Goal: Information Seeking & Learning: Check status

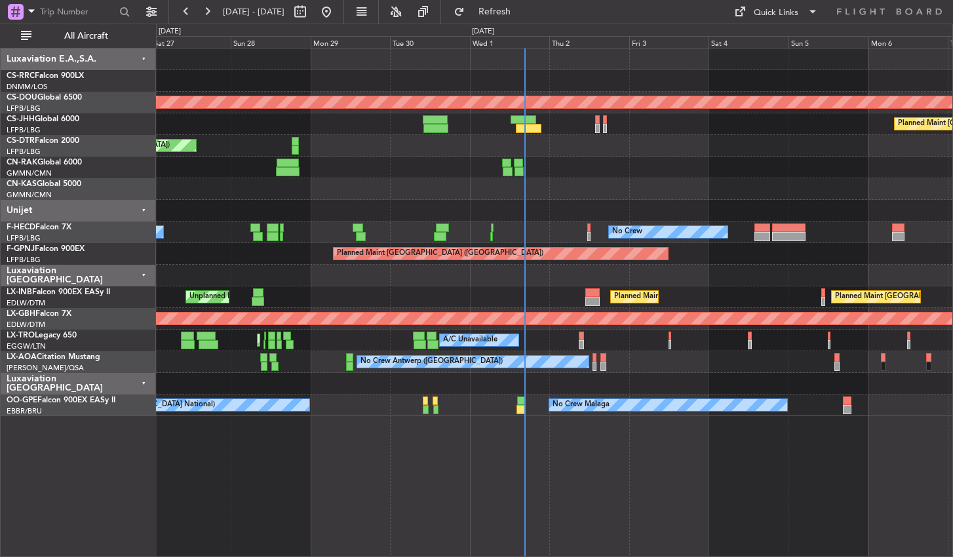
click at [408, 497] on div "Planned Maint London ([GEOGRAPHIC_DATA]) Planned Maint [GEOGRAPHIC_DATA] ([GEOG…" at bounding box center [554, 302] width 797 height 509
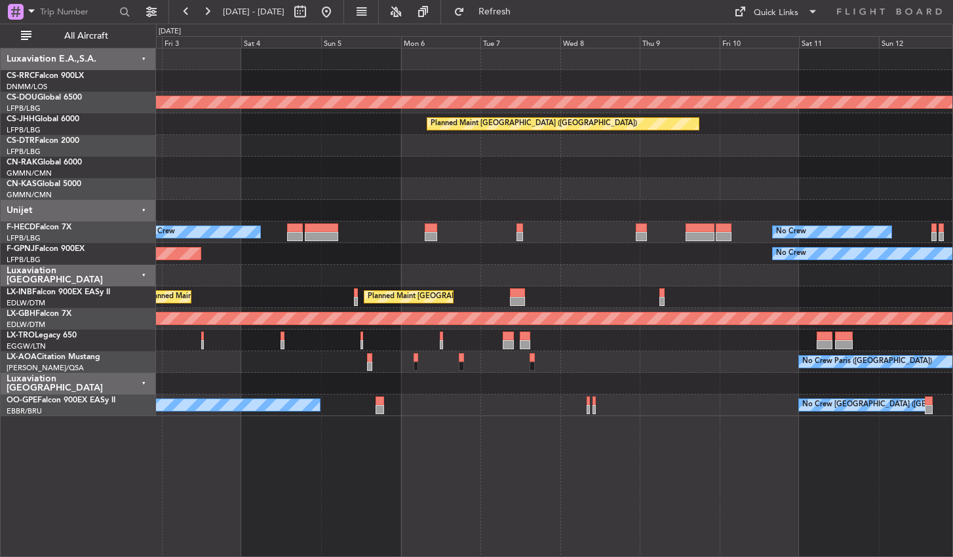
click at [334, 484] on div "Planned Maint London ([GEOGRAPHIC_DATA]) Planned Maint [GEOGRAPHIC_DATA] ([GEOG…" at bounding box center [554, 302] width 797 height 509
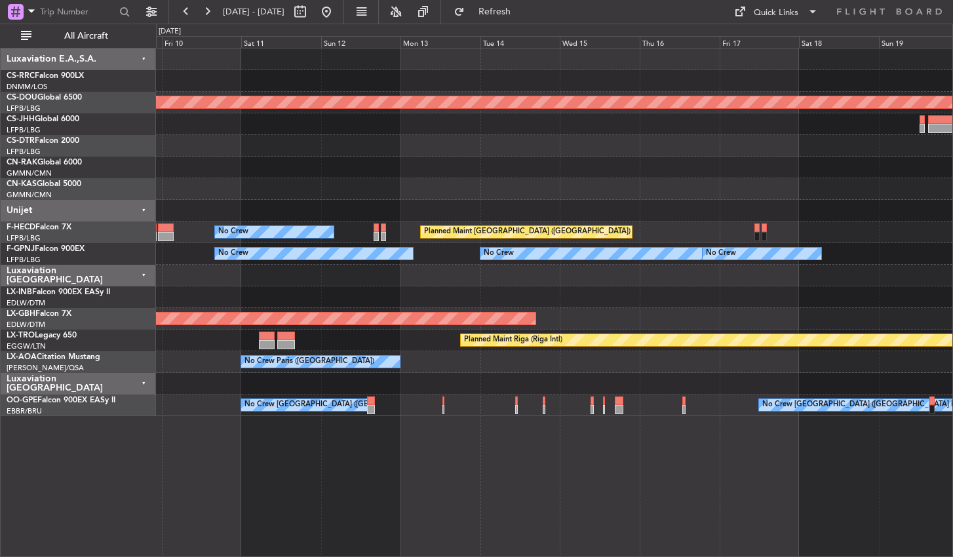
click at [474, 496] on div "Planned Maint London ([GEOGRAPHIC_DATA]) Planned Maint [GEOGRAPHIC_DATA] ([GEOG…" at bounding box center [554, 302] width 797 height 509
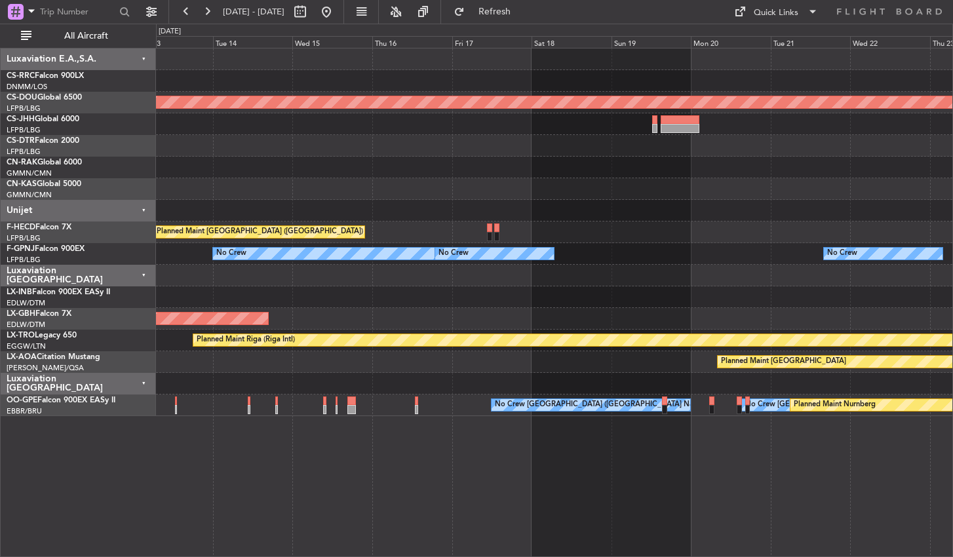
click at [383, 473] on div "Planned Maint London ([GEOGRAPHIC_DATA]) Planned Maint [GEOGRAPHIC_DATA] ([GEOG…" at bounding box center [554, 302] width 797 height 509
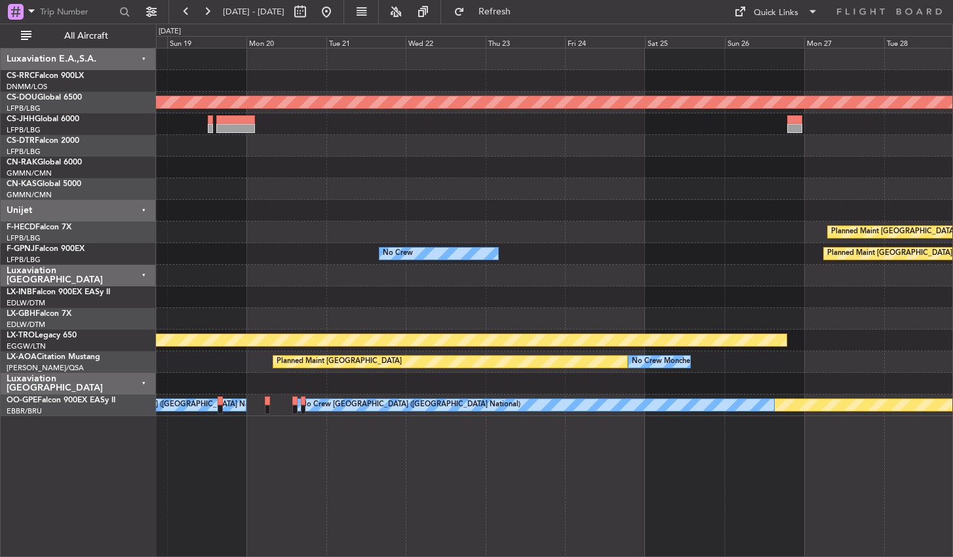
click at [264, 475] on div "Planned Maint London ([GEOGRAPHIC_DATA]) Planned Maint [GEOGRAPHIC_DATA] ([GEOG…" at bounding box center [554, 302] width 797 height 509
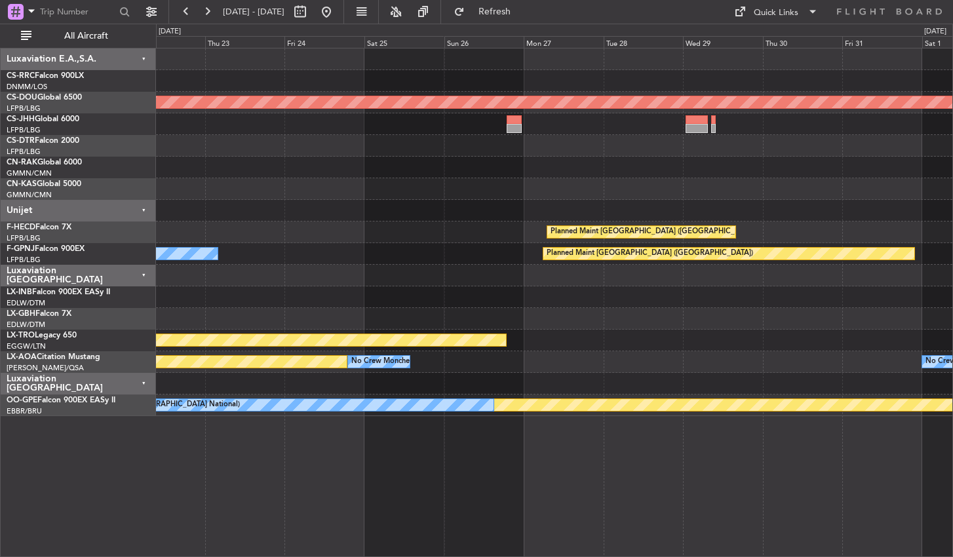
click at [939, 477] on div "Planned Maint [GEOGRAPHIC_DATA] ([GEOGRAPHIC_DATA]) Planned Maint [GEOGRAPHIC_D…" at bounding box center [554, 302] width 797 height 509
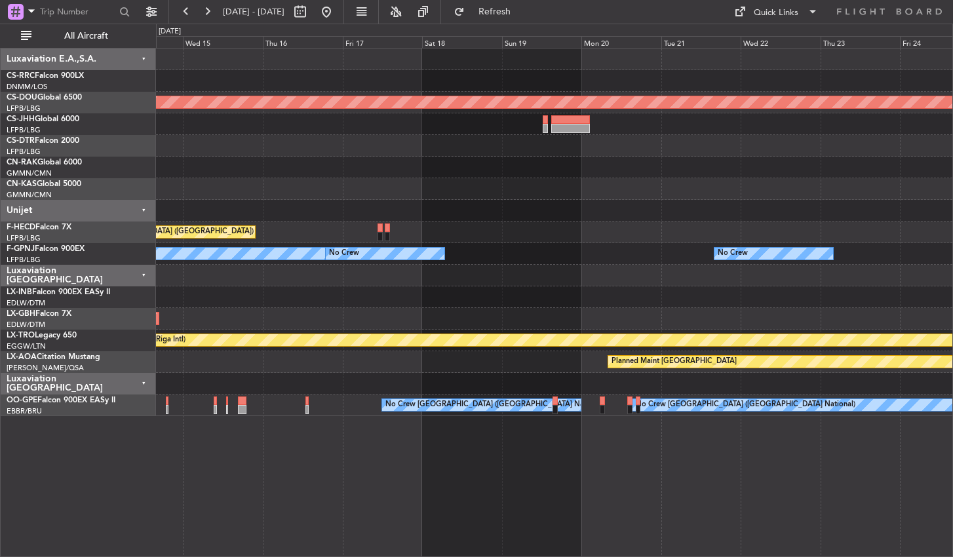
click at [661, 428] on div "Planned Maint London ([GEOGRAPHIC_DATA]) Planned Maint [GEOGRAPHIC_DATA] ([GEOG…" at bounding box center [554, 302] width 797 height 509
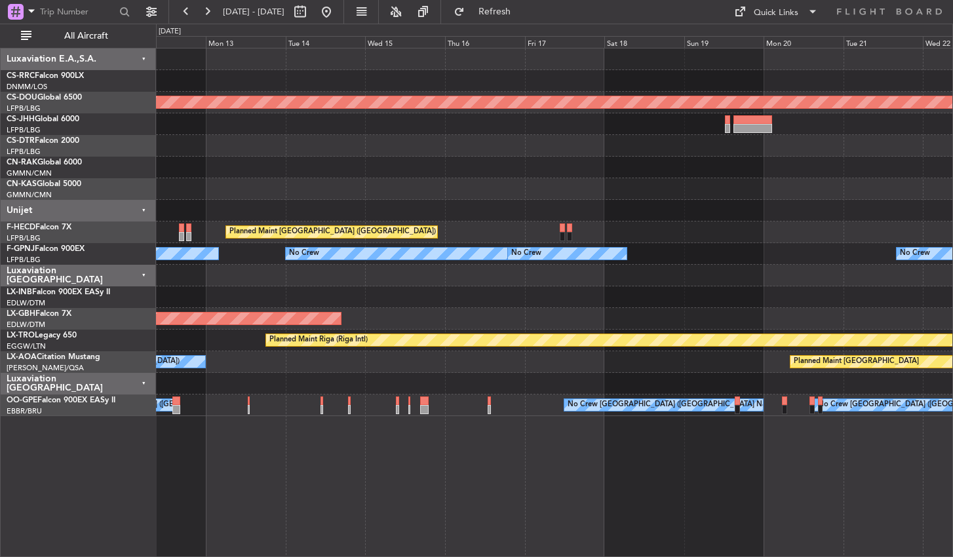
click at [599, 490] on div "Planned Maint London ([GEOGRAPHIC_DATA]) Planned Maint [GEOGRAPHIC_DATA] ([GEOG…" at bounding box center [554, 302] width 797 height 509
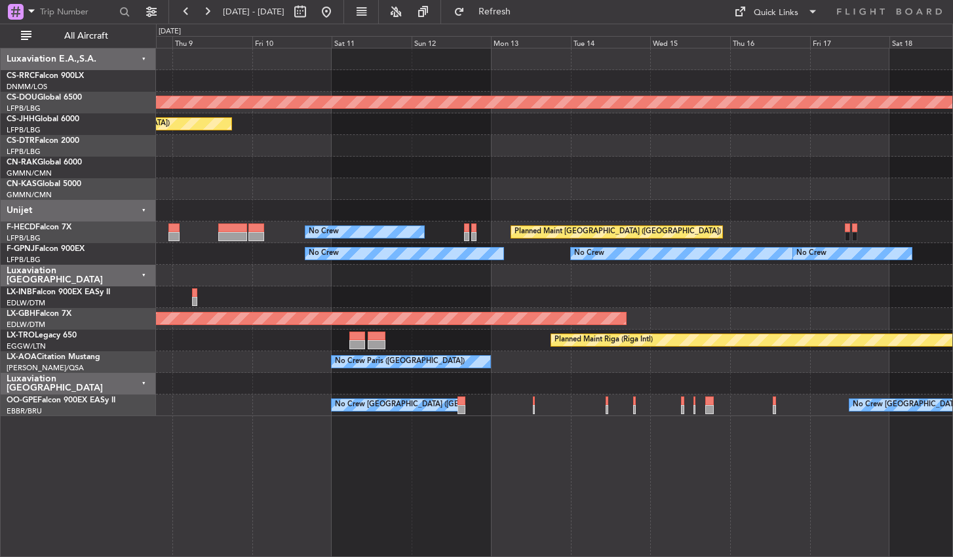
click at [602, 503] on div "Planned Maint London ([GEOGRAPHIC_DATA]) Planned Maint [GEOGRAPHIC_DATA] ([GEOG…" at bounding box center [554, 302] width 797 height 509
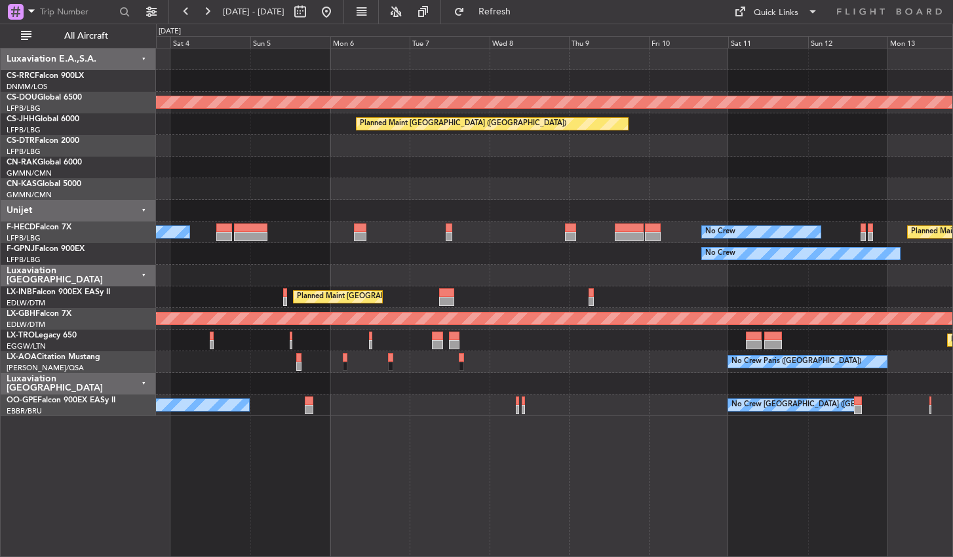
click at [772, 495] on div "Planned Maint London ([GEOGRAPHIC_DATA]) Planned Maint [GEOGRAPHIC_DATA] ([GEOG…" at bounding box center [554, 302] width 797 height 509
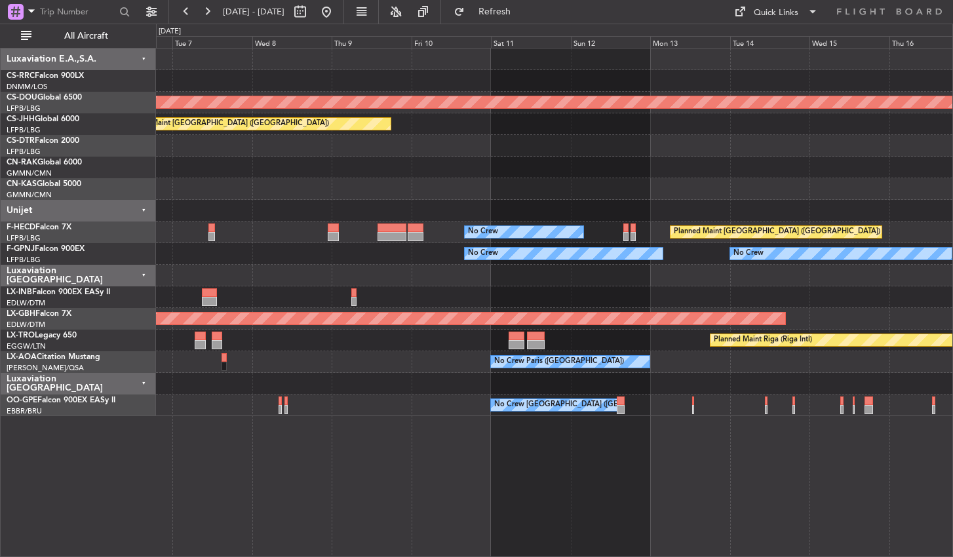
click at [332, 477] on div "Planned Maint London ([GEOGRAPHIC_DATA]) Planned Maint [GEOGRAPHIC_DATA] ([GEOG…" at bounding box center [554, 302] width 797 height 509
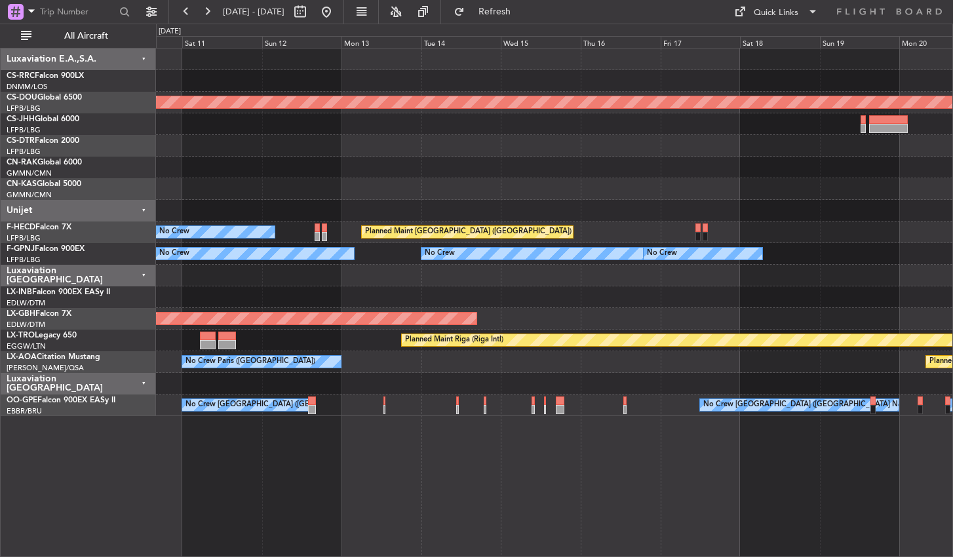
click at [414, 499] on div "Planned Maint London ([GEOGRAPHIC_DATA]) Planned Maint [GEOGRAPHIC_DATA] ([GEOG…" at bounding box center [554, 302] width 797 height 509
click at [551, 477] on div "Planned Maint London ([GEOGRAPHIC_DATA]) Planned Maint [GEOGRAPHIC_DATA] ([GEOG…" at bounding box center [554, 302] width 797 height 509
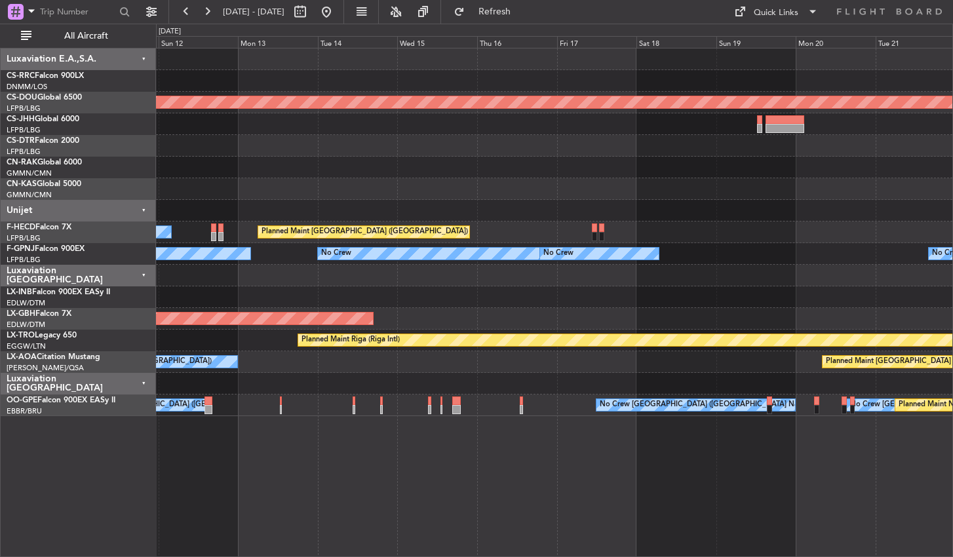
click at [380, 469] on div "Planned Maint London ([GEOGRAPHIC_DATA]) Planned Maint [GEOGRAPHIC_DATA] ([GEOG…" at bounding box center [554, 302] width 797 height 509
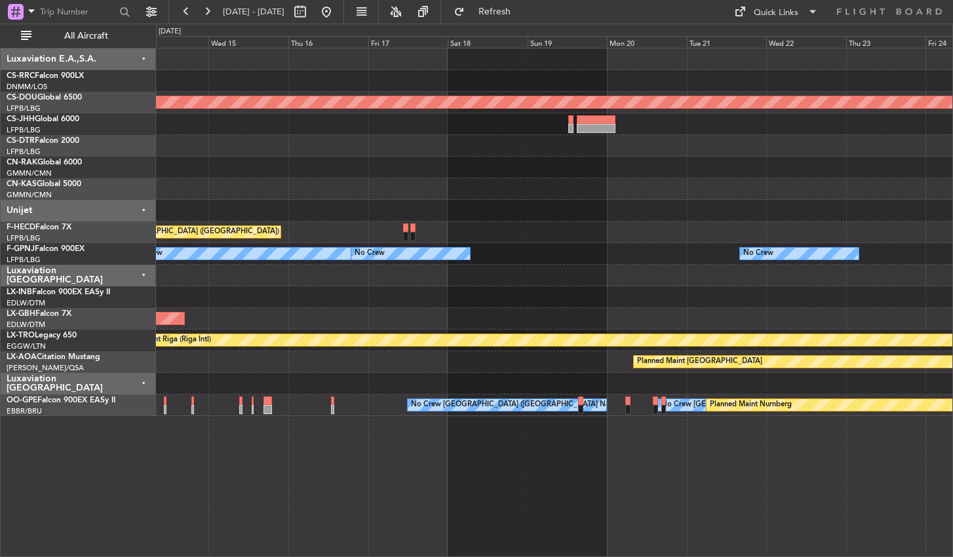
click at [646, 481] on div "Planned Maint London ([GEOGRAPHIC_DATA]) Planned Maint [GEOGRAPHIC_DATA] ([GEOG…" at bounding box center [554, 302] width 797 height 509
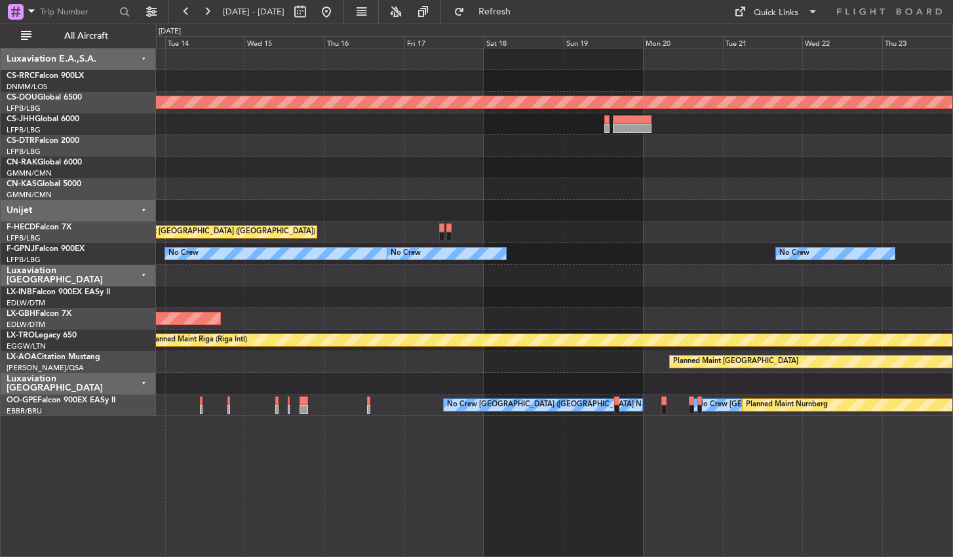
click at [687, 474] on div "Planned Maint London ([GEOGRAPHIC_DATA]) Planned Maint [GEOGRAPHIC_DATA] ([GEOG…" at bounding box center [554, 302] width 797 height 509
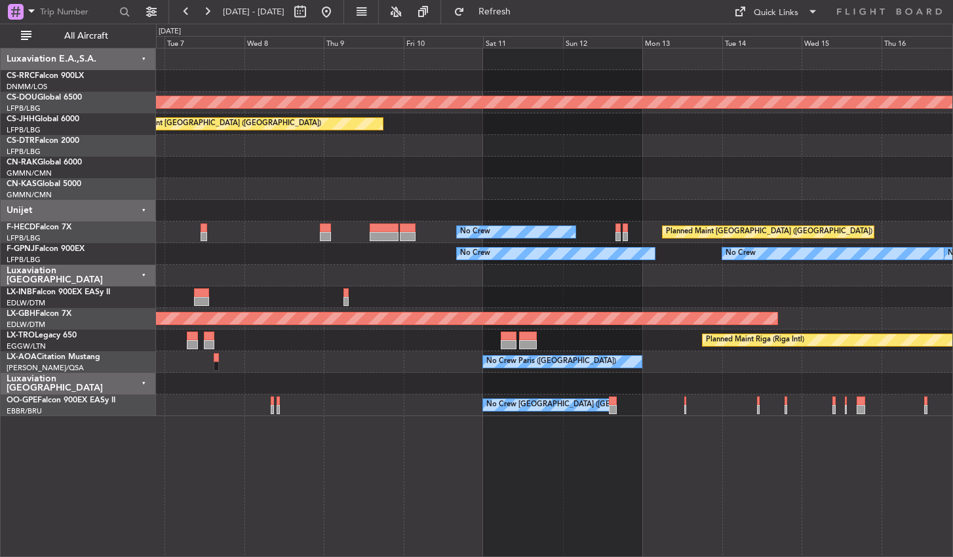
click at [869, 492] on div "Planned Maint London ([GEOGRAPHIC_DATA]) Planned Maint [GEOGRAPHIC_DATA] ([GEOG…" at bounding box center [554, 302] width 797 height 509
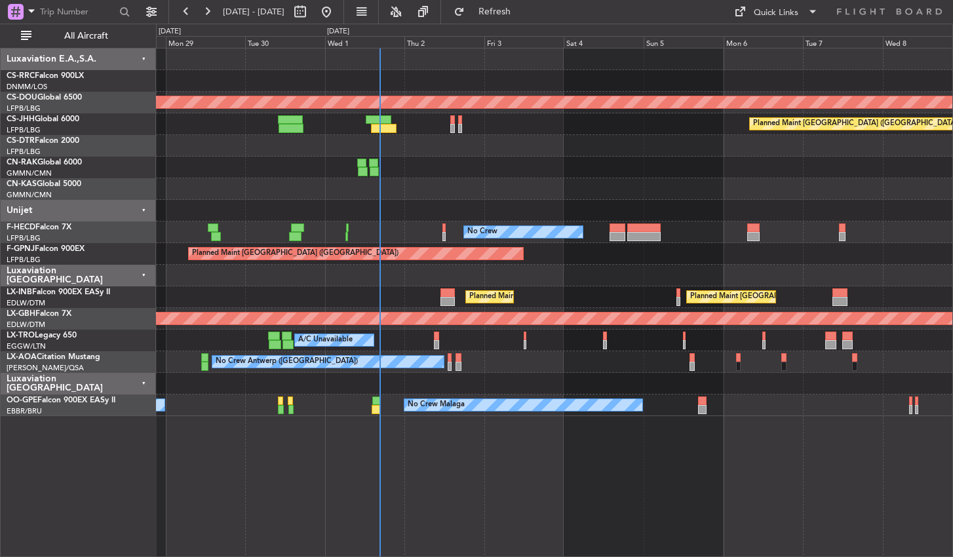
click at [802, 493] on div "Planned Maint London ([GEOGRAPHIC_DATA]) Planned Maint [GEOGRAPHIC_DATA] ([GEOG…" at bounding box center [554, 302] width 797 height 509
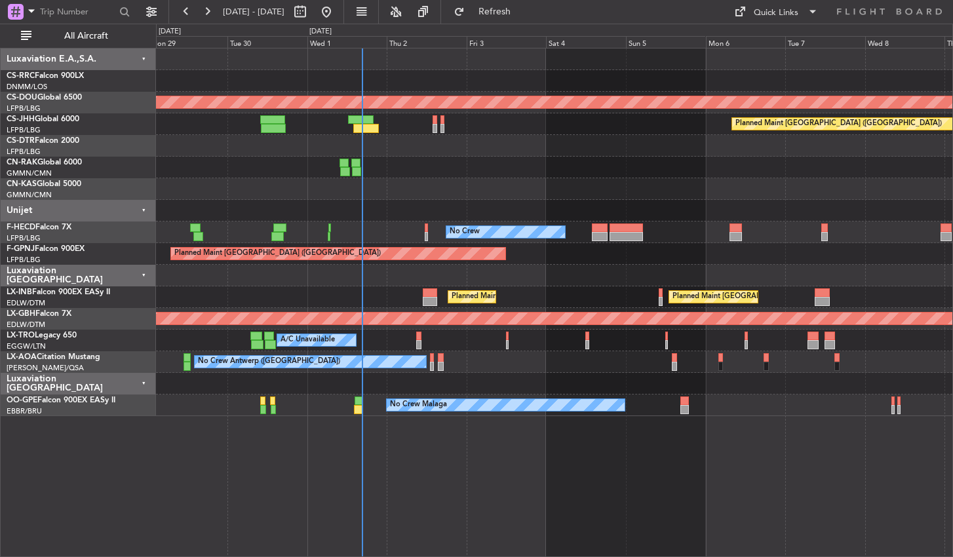
click at [723, 496] on div "Planned Maint London ([GEOGRAPHIC_DATA]) Planned Maint [GEOGRAPHIC_DATA] ([GEOG…" at bounding box center [554, 302] width 797 height 509
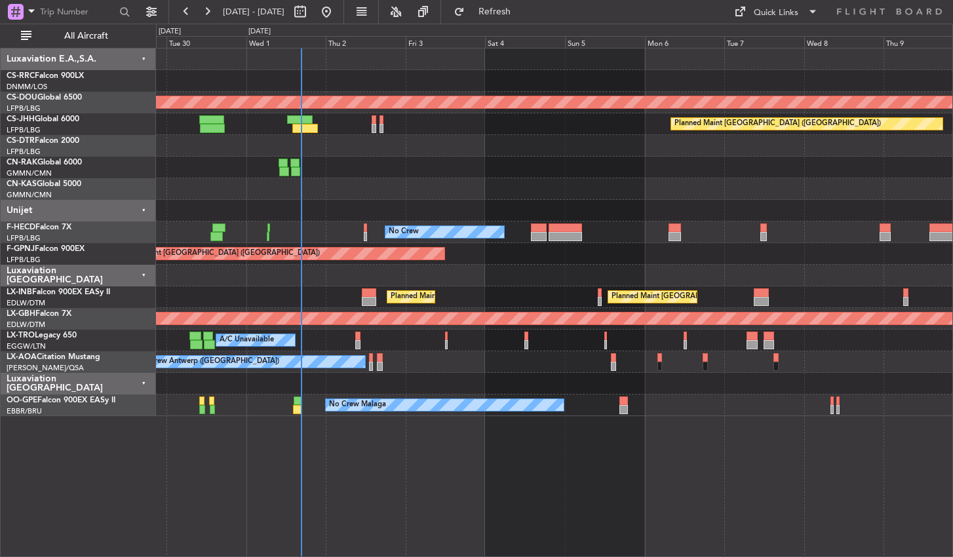
click at [497, 456] on div "Planned Maint London ([GEOGRAPHIC_DATA]) Planned Maint [GEOGRAPHIC_DATA] ([GEOG…" at bounding box center [554, 302] width 797 height 509
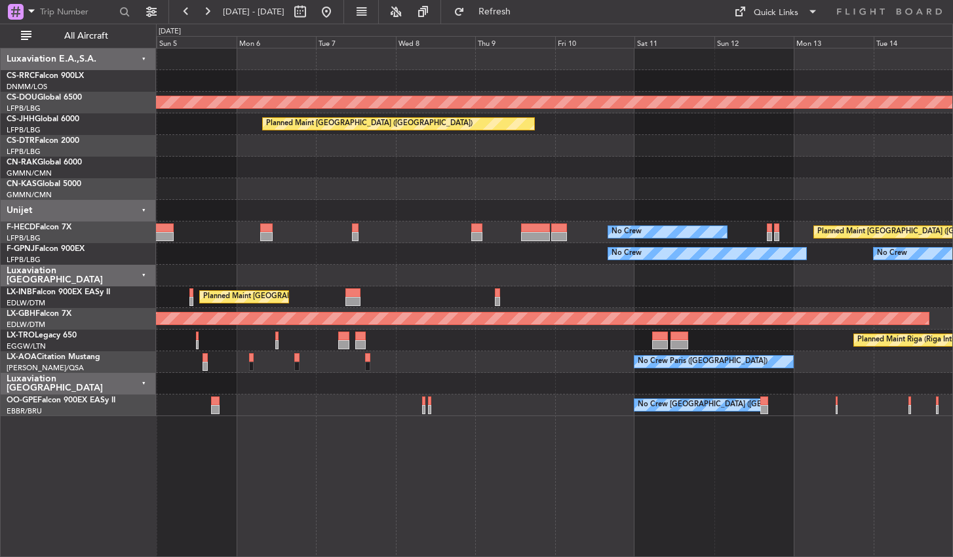
click at [457, 444] on div "Planned Maint London ([GEOGRAPHIC_DATA]) Planned Maint [GEOGRAPHIC_DATA] ([GEOG…" at bounding box center [554, 302] width 797 height 509
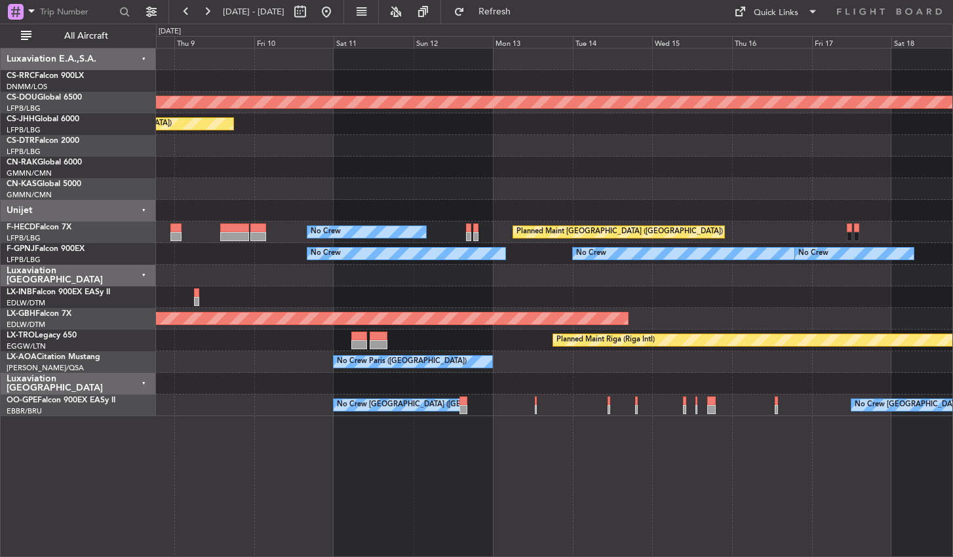
click at [507, 526] on div "Planned Maint London ([GEOGRAPHIC_DATA]) Planned Maint [GEOGRAPHIC_DATA] ([GEOG…" at bounding box center [554, 302] width 797 height 509
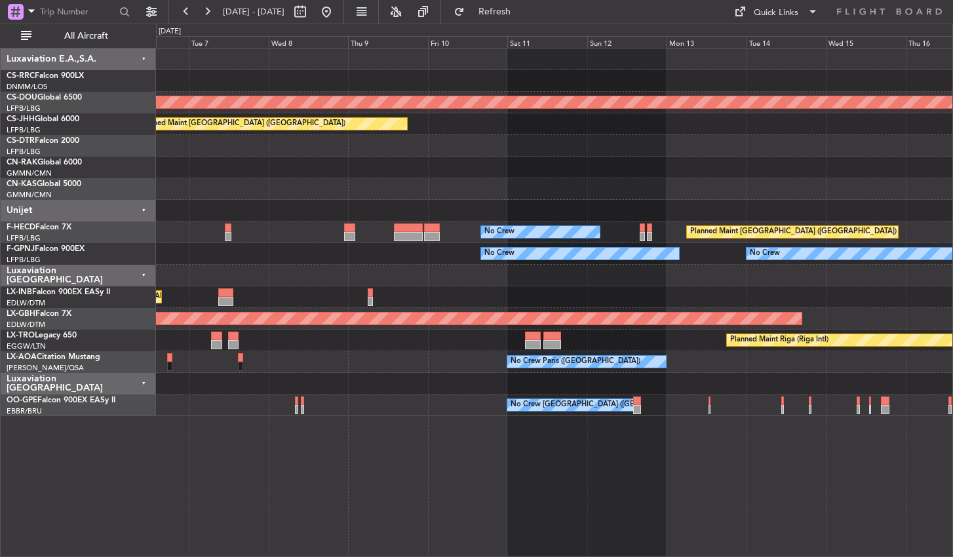
click at [827, 478] on div "Planned Maint London ([GEOGRAPHIC_DATA]) Planned Maint [GEOGRAPHIC_DATA] ([GEOG…" at bounding box center [554, 302] width 797 height 509
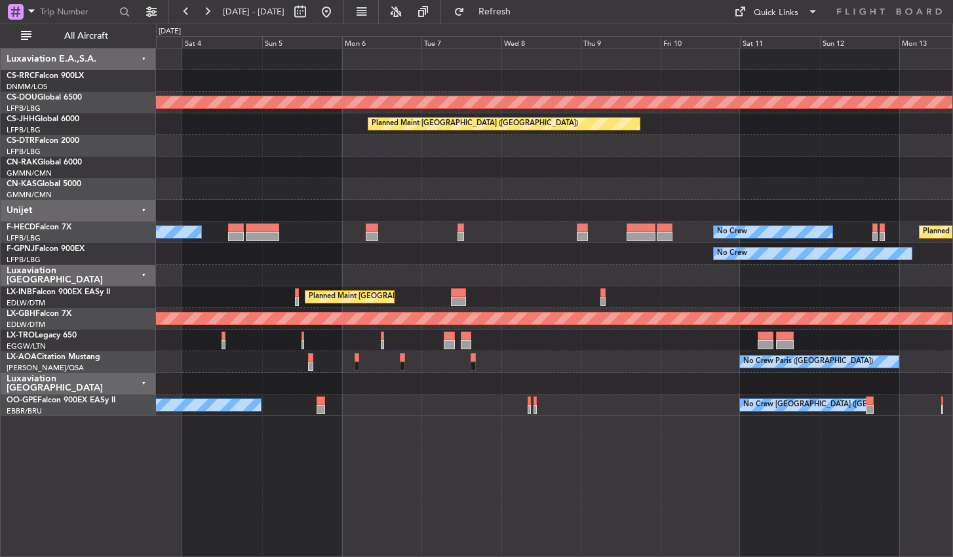
click at [684, 483] on div "Planned Maint London ([GEOGRAPHIC_DATA]) Planned Maint [GEOGRAPHIC_DATA] ([GEOG…" at bounding box center [554, 302] width 797 height 509
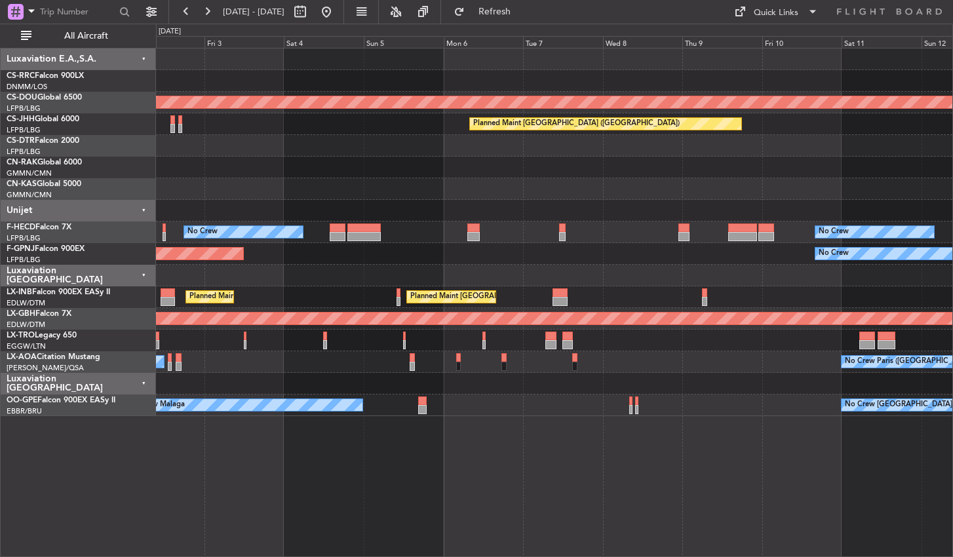
click at [619, 467] on div "Planned Maint London ([GEOGRAPHIC_DATA]) Planned Maint [GEOGRAPHIC_DATA] ([GEOG…" at bounding box center [554, 302] width 797 height 509
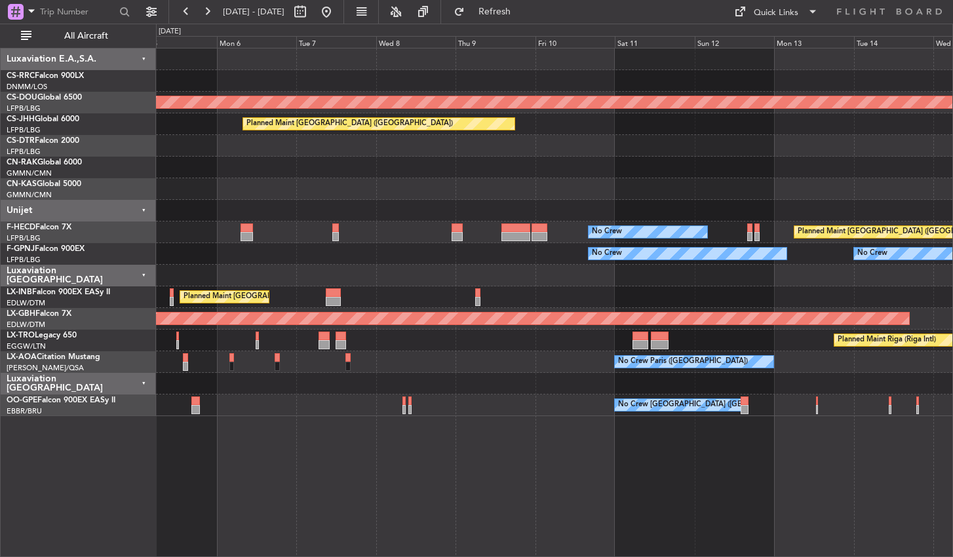
click at [503, 551] on div "Planned Maint London ([GEOGRAPHIC_DATA]) Planned Maint [GEOGRAPHIC_DATA] ([GEOG…" at bounding box center [554, 302] width 797 height 509
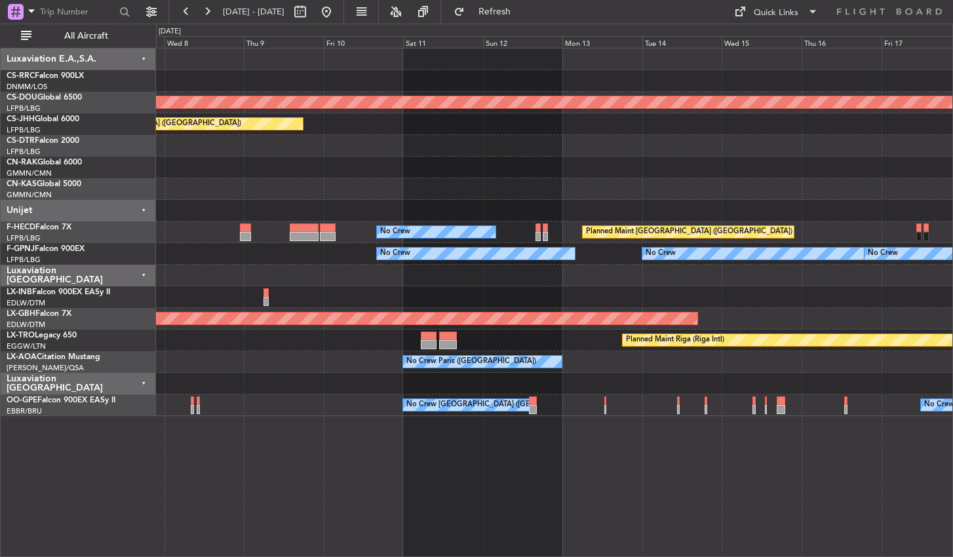
click at [417, 524] on div "Planned Maint London ([GEOGRAPHIC_DATA]) Planned Maint [GEOGRAPHIC_DATA] ([GEOG…" at bounding box center [554, 302] width 797 height 509
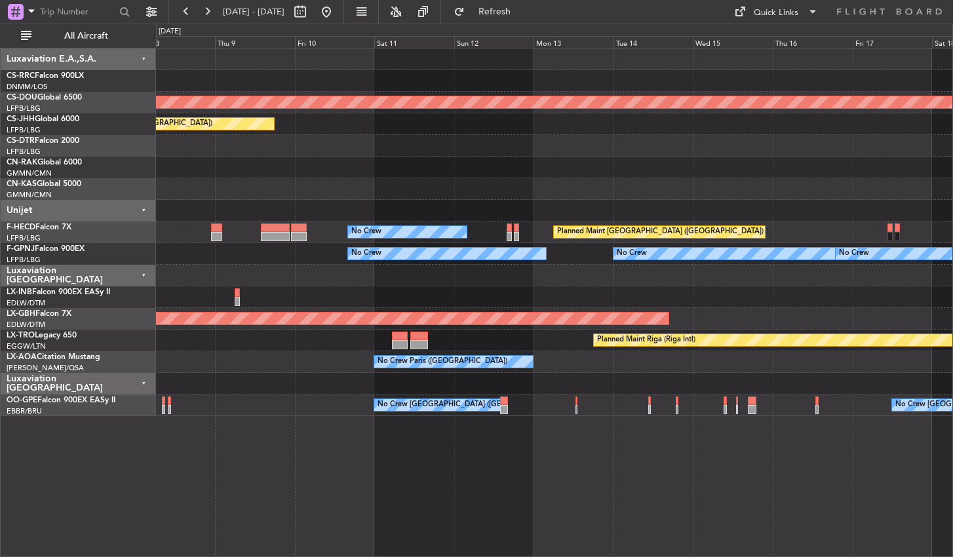
click at [670, 465] on div "Planned Maint London ([GEOGRAPHIC_DATA]) Planned Maint [GEOGRAPHIC_DATA] ([GEOG…" at bounding box center [554, 302] width 797 height 509
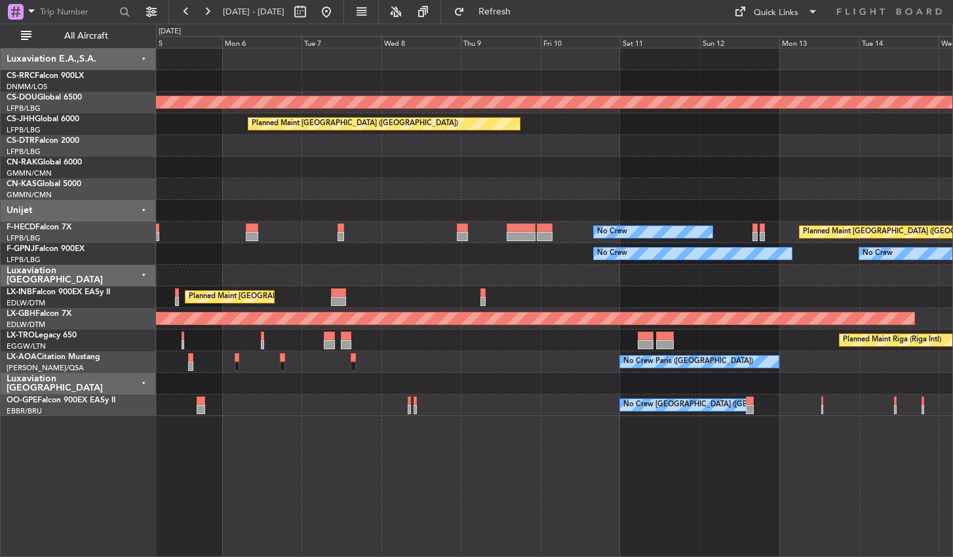
click at [646, 475] on div "Planned Maint London ([GEOGRAPHIC_DATA]) Planned Maint [GEOGRAPHIC_DATA] ([GEOG…" at bounding box center [554, 302] width 797 height 509
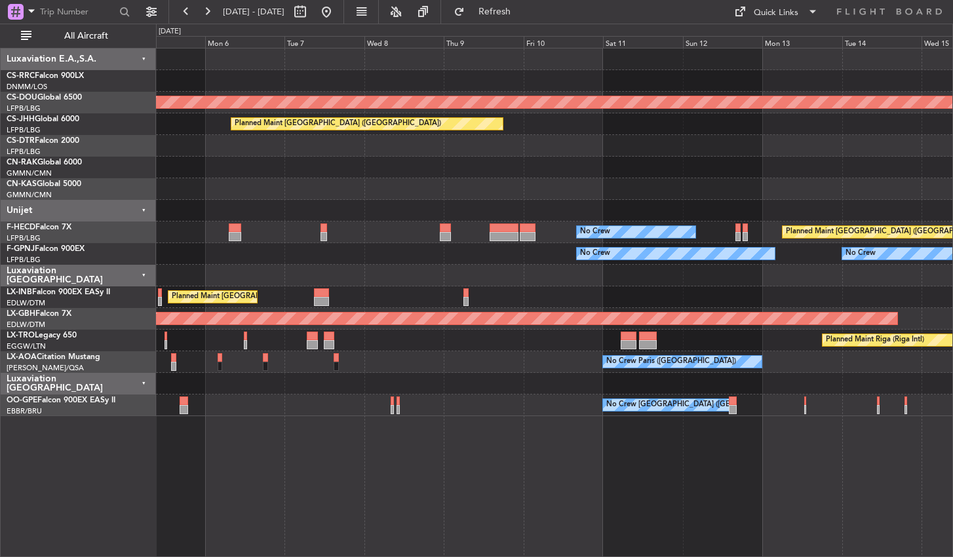
click at [522, 416] on div "Planned Maint London ([GEOGRAPHIC_DATA]) Planned Maint [GEOGRAPHIC_DATA] ([GEOG…" at bounding box center [554, 302] width 797 height 509
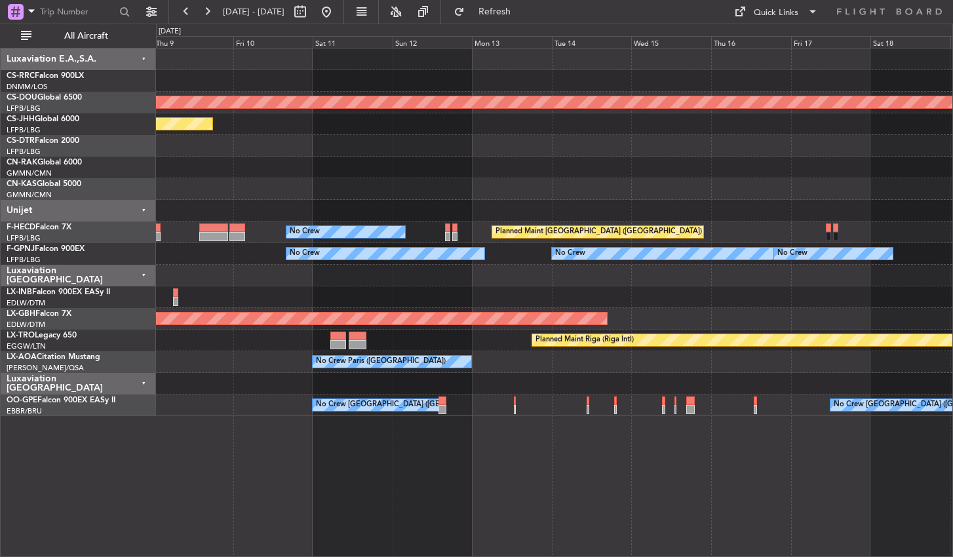
click at [524, 486] on div "Planned Maint London ([GEOGRAPHIC_DATA]) Planned Maint [GEOGRAPHIC_DATA] ([GEOG…" at bounding box center [554, 302] width 797 height 509
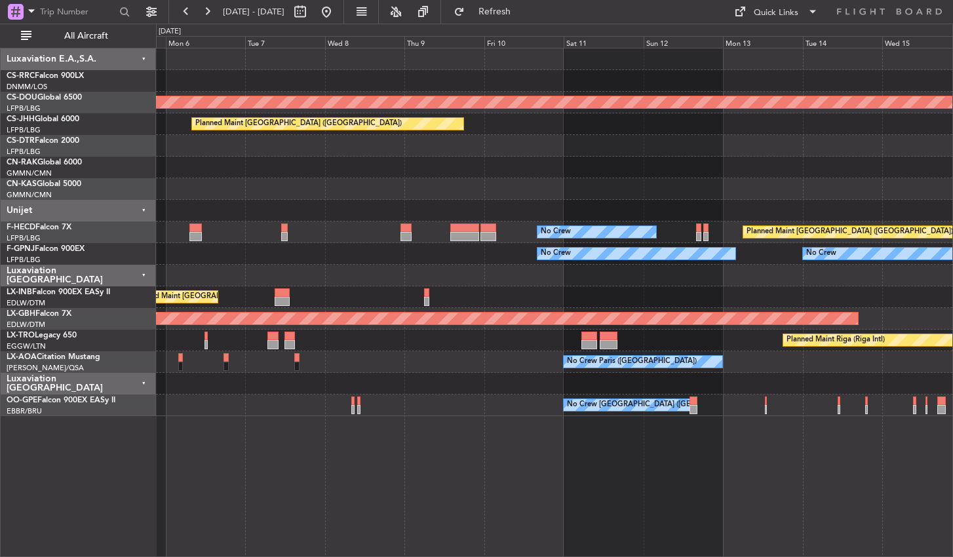
click at [768, 515] on div "Planned Maint London ([GEOGRAPHIC_DATA]) Planned Maint [GEOGRAPHIC_DATA] ([GEOG…" at bounding box center [554, 302] width 797 height 509
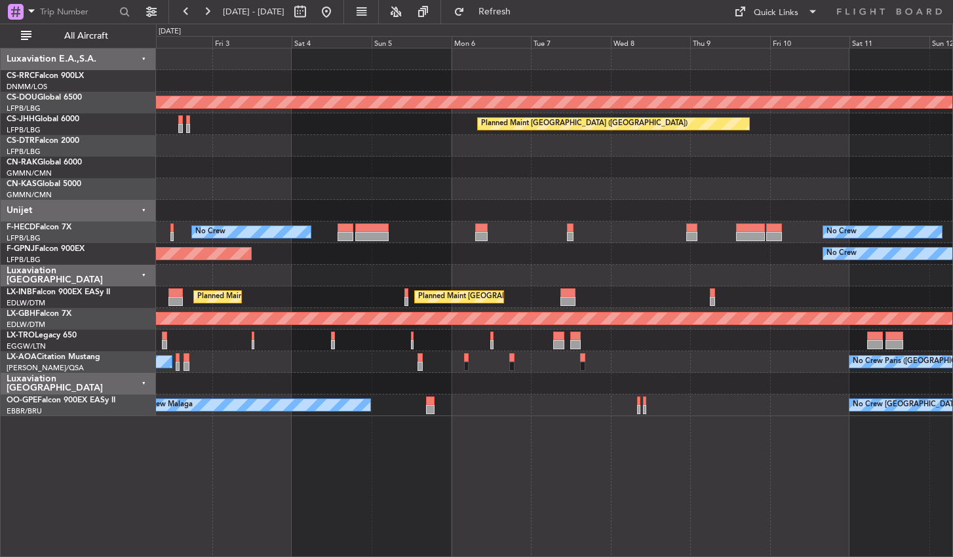
click at [660, 475] on div "Planned Maint London ([GEOGRAPHIC_DATA]) Planned Maint [GEOGRAPHIC_DATA] ([GEOG…" at bounding box center [554, 302] width 797 height 509
click at [709, 475] on div "Planned Maint London ([GEOGRAPHIC_DATA]) Planned Maint [GEOGRAPHIC_DATA] ([GEOG…" at bounding box center [554, 302] width 797 height 509
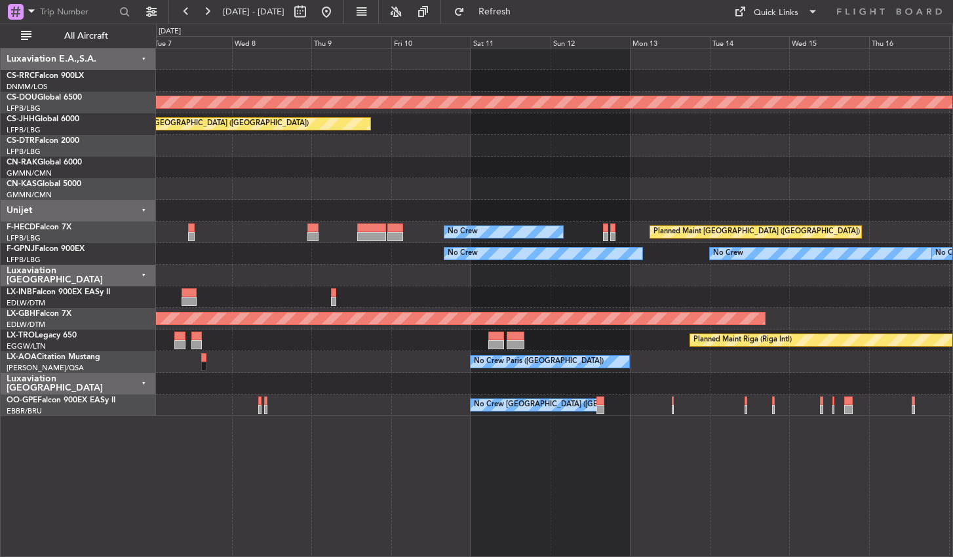
click at [284, 484] on div "Planned Maint London ([GEOGRAPHIC_DATA]) Planned Maint [GEOGRAPHIC_DATA] ([GEOG…" at bounding box center [554, 302] width 797 height 509
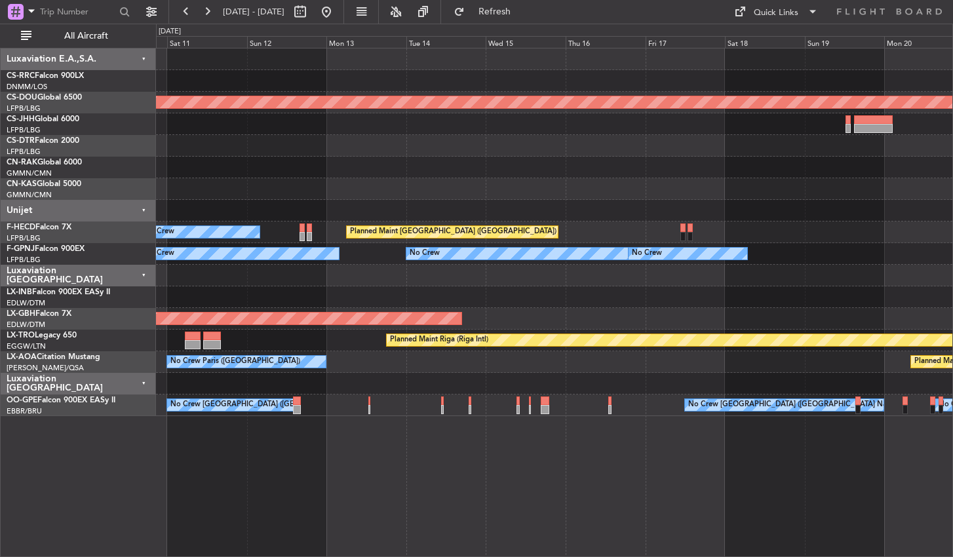
click at [372, 483] on div "Planned Maint London ([GEOGRAPHIC_DATA]) Planned Maint [GEOGRAPHIC_DATA] ([GEOG…" at bounding box center [554, 302] width 797 height 509
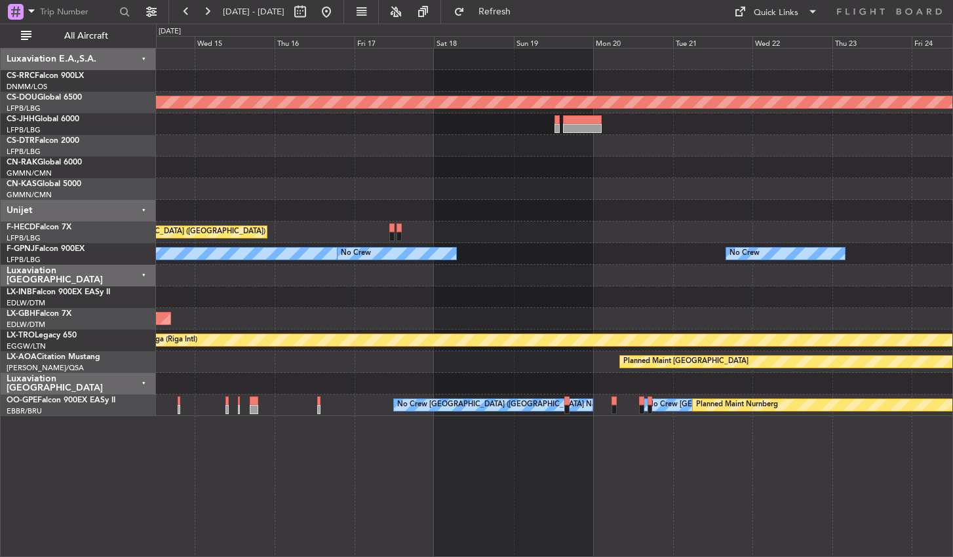
click at [525, 471] on div "Planned Maint London ([GEOGRAPHIC_DATA]) Planned Maint [GEOGRAPHIC_DATA] ([GEOG…" at bounding box center [554, 302] width 797 height 509
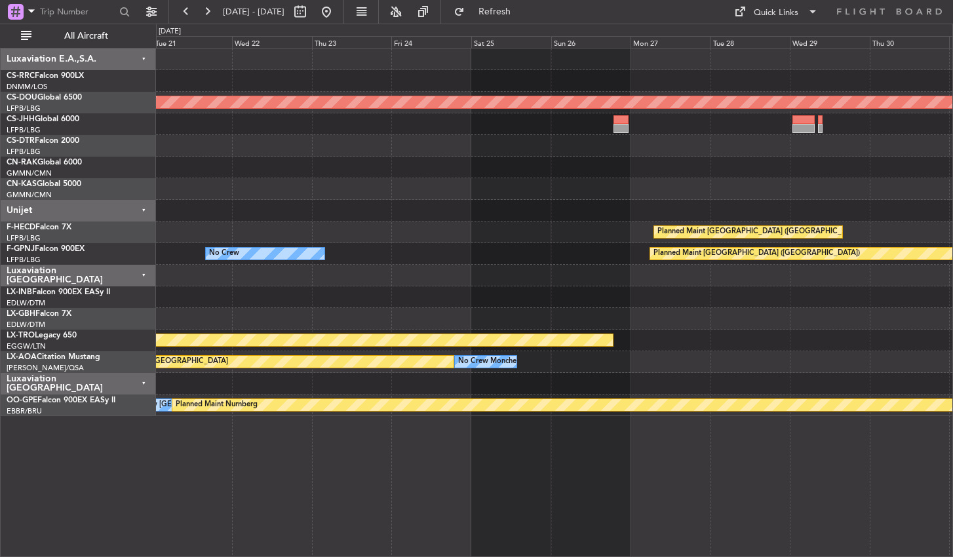
click at [406, 455] on div "Planned Maint London ([GEOGRAPHIC_DATA]) Planned Maint [GEOGRAPHIC_DATA] ([GEOG…" at bounding box center [554, 302] width 797 height 509
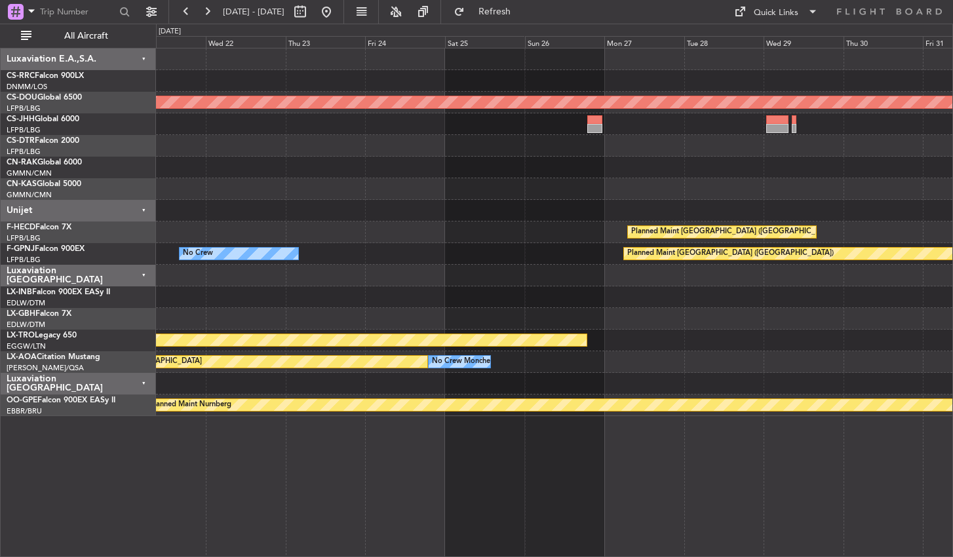
click at [181, 456] on div "Planned Maint London ([GEOGRAPHIC_DATA]) Planned Maint [GEOGRAPHIC_DATA] ([GEOG…" at bounding box center [554, 302] width 797 height 509
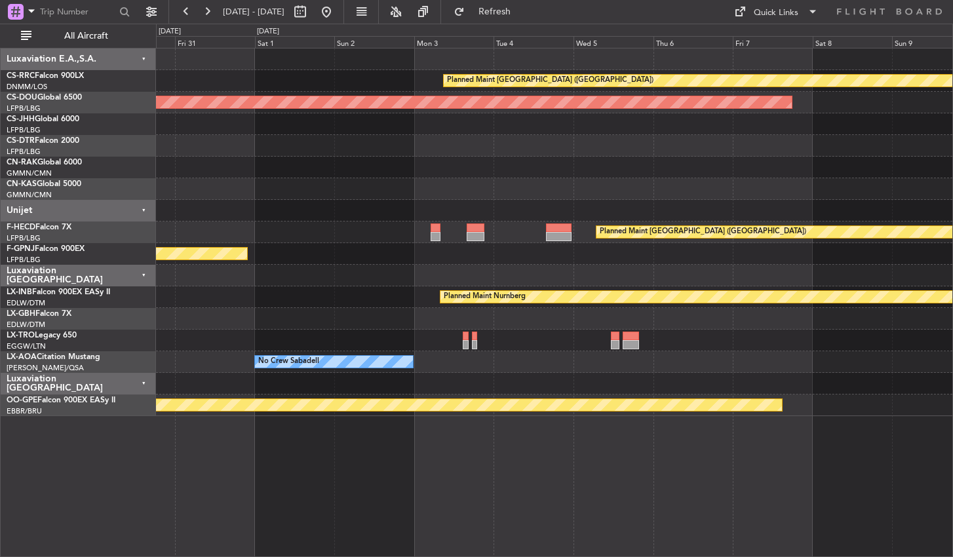
click at [187, 479] on div "Planned Maint [GEOGRAPHIC_DATA] ([GEOGRAPHIC_DATA]) Planned Maint [GEOGRAPHIC_D…" at bounding box center [554, 302] width 797 height 509
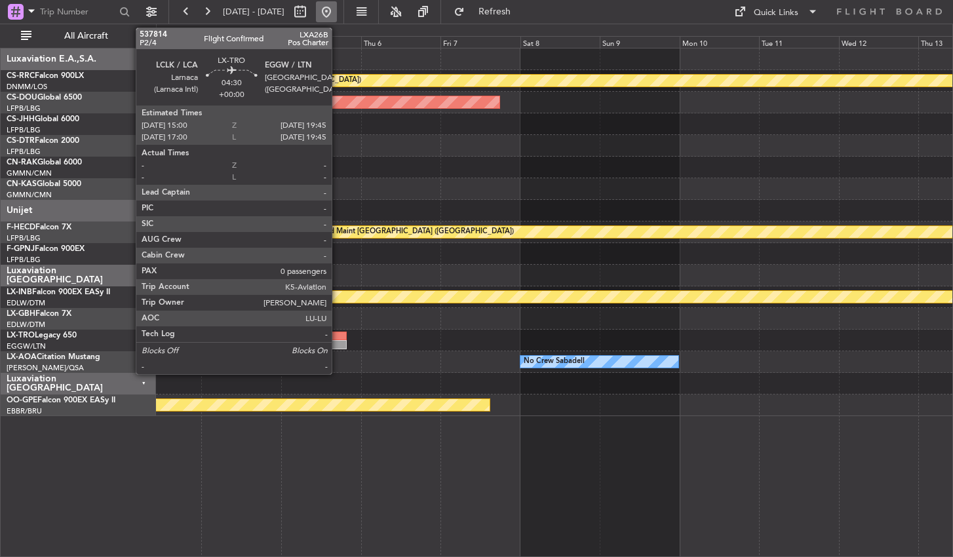
click at [337, 12] on button at bounding box center [326, 11] width 21 height 21
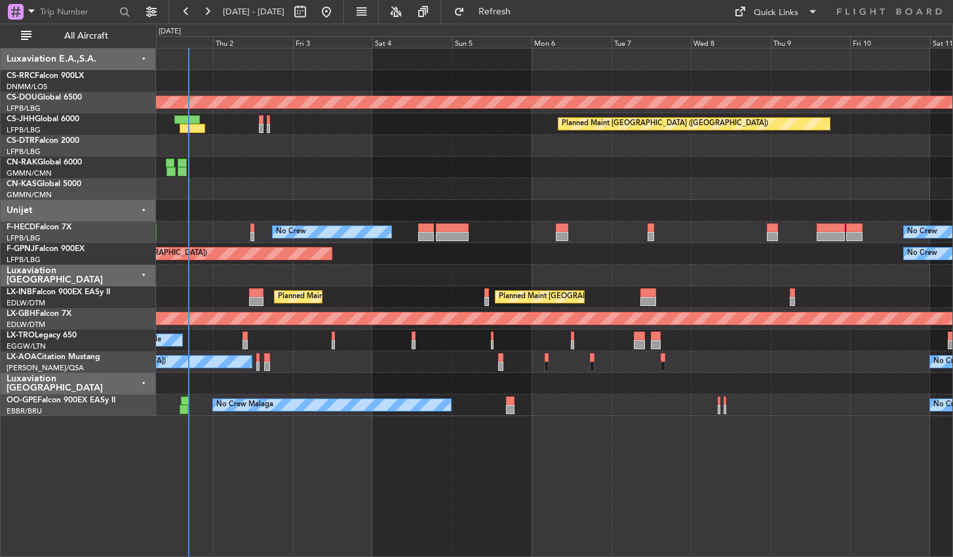
click at [370, 499] on div "Planned Maint London ([GEOGRAPHIC_DATA]) Planned Maint [GEOGRAPHIC_DATA] ([GEOG…" at bounding box center [554, 302] width 797 height 509
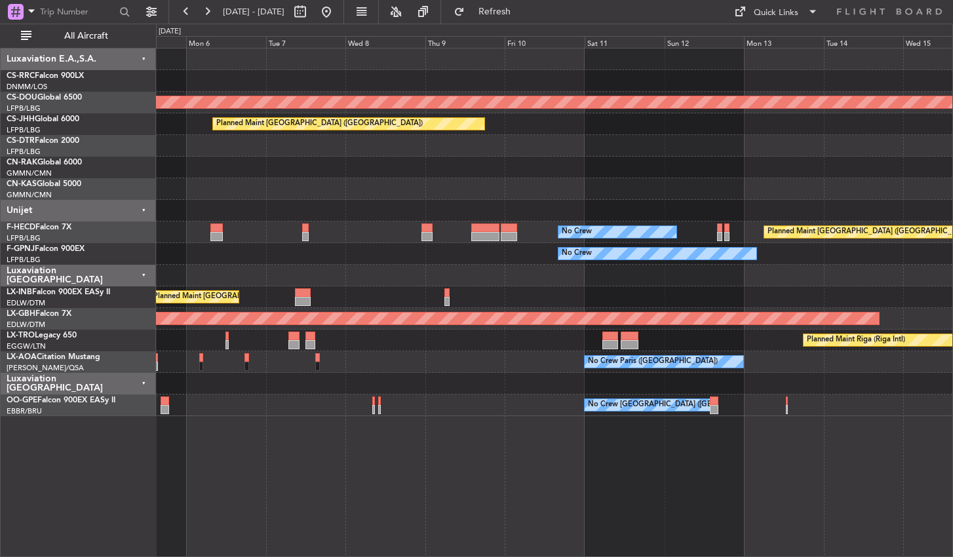
click at [371, 507] on div "Planned Maint London ([GEOGRAPHIC_DATA]) Planned Maint [GEOGRAPHIC_DATA] ([GEOG…" at bounding box center [554, 302] width 797 height 509
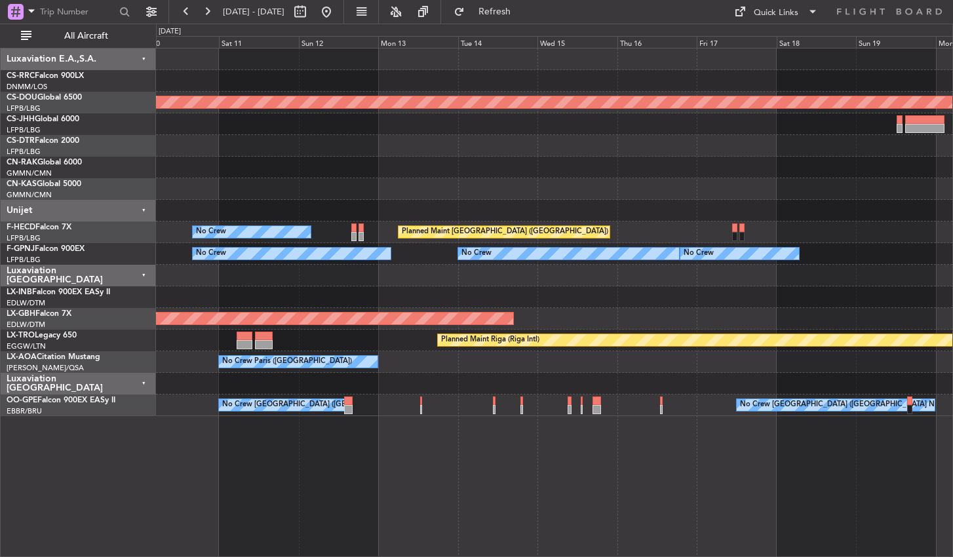
click at [273, 479] on div "Planned Maint London ([GEOGRAPHIC_DATA]) Planned Maint [GEOGRAPHIC_DATA] ([GEOG…" at bounding box center [554, 302] width 797 height 509
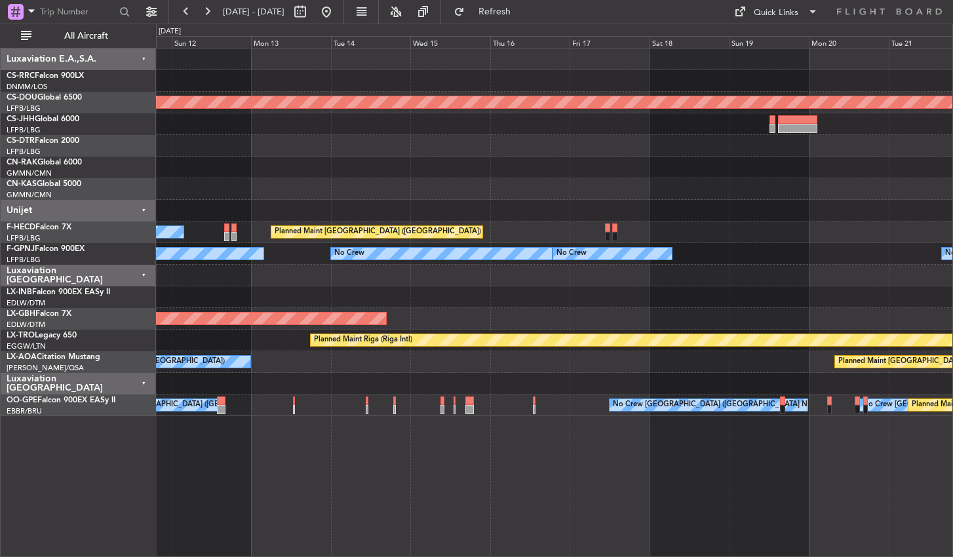
click at [602, 456] on div "Planned Maint London ([GEOGRAPHIC_DATA]) Planned Maint [GEOGRAPHIC_DATA] ([GEOG…" at bounding box center [554, 302] width 797 height 509
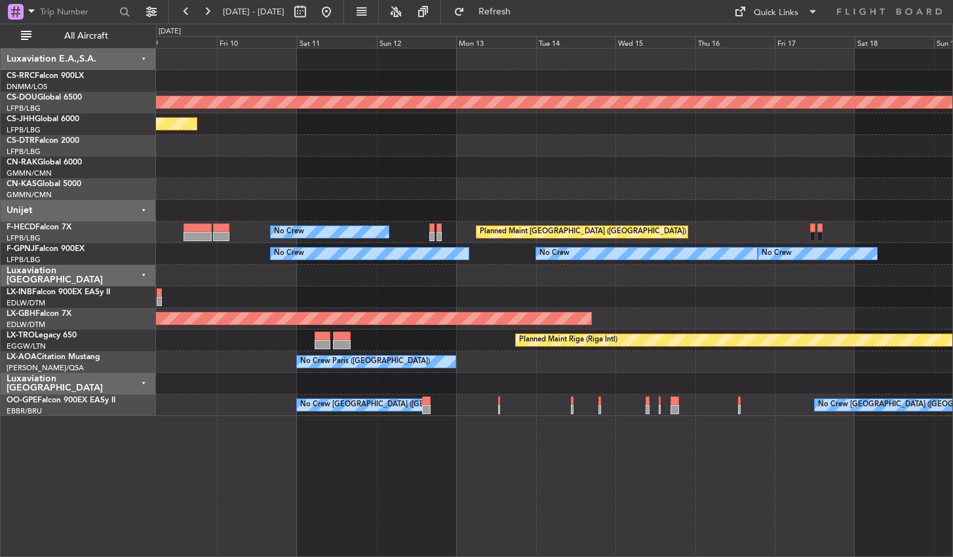
click at [627, 466] on div "Planned Maint London ([GEOGRAPHIC_DATA]) Planned Maint [GEOGRAPHIC_DATA] ([GEOG…" at bounding box center [554, 302] width 797 height 509
click at [337, 16] on button at bounding box center [326, 11] width 21 height 21
